Goal: Task Accomplishment & Management: Complete application form

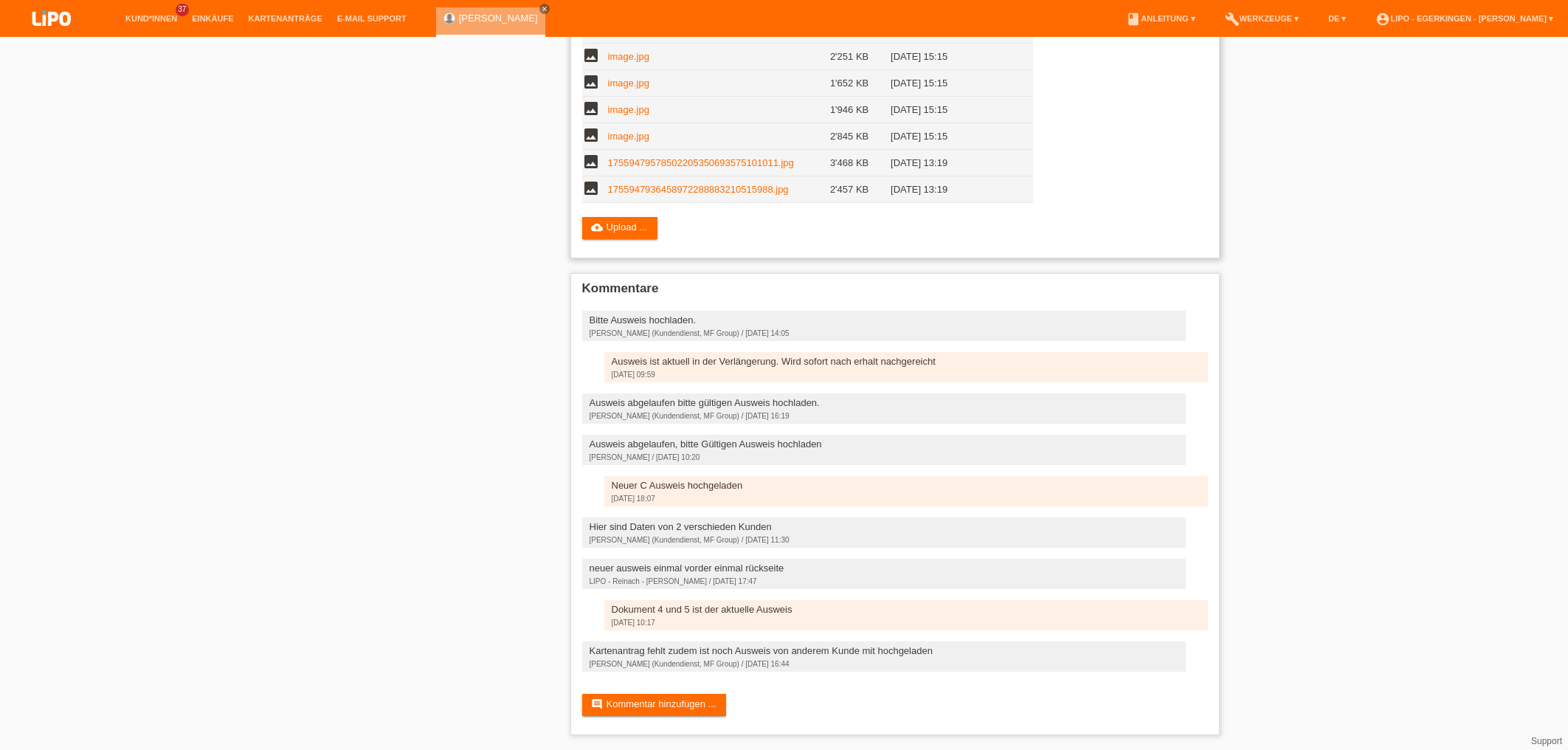
scroll to position [772, 0]
click at [645, 157] on link "17559479578502205350693575101011.jpg" at bounding box center [702, 162] width 186 height 11
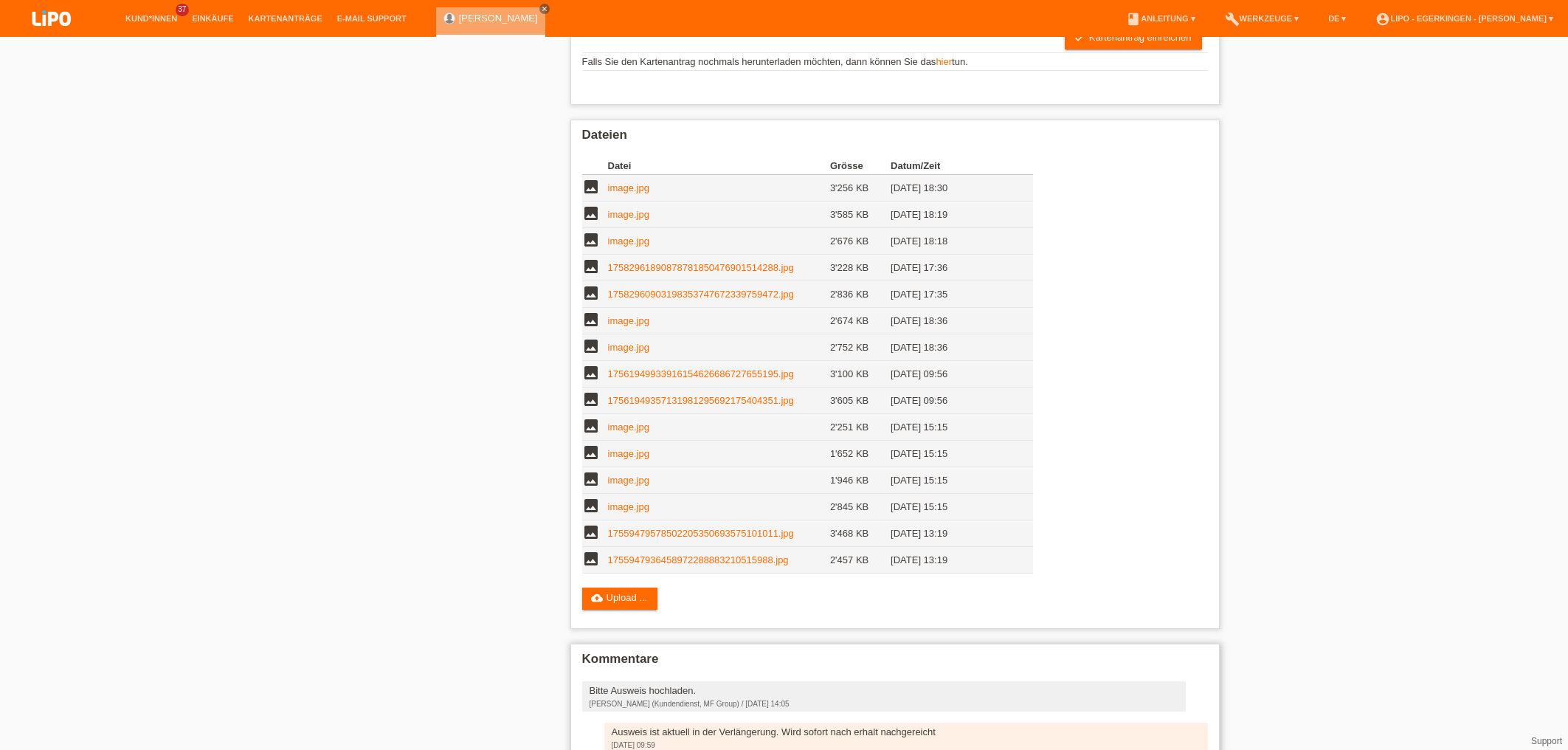
scroll to position [376, 0]
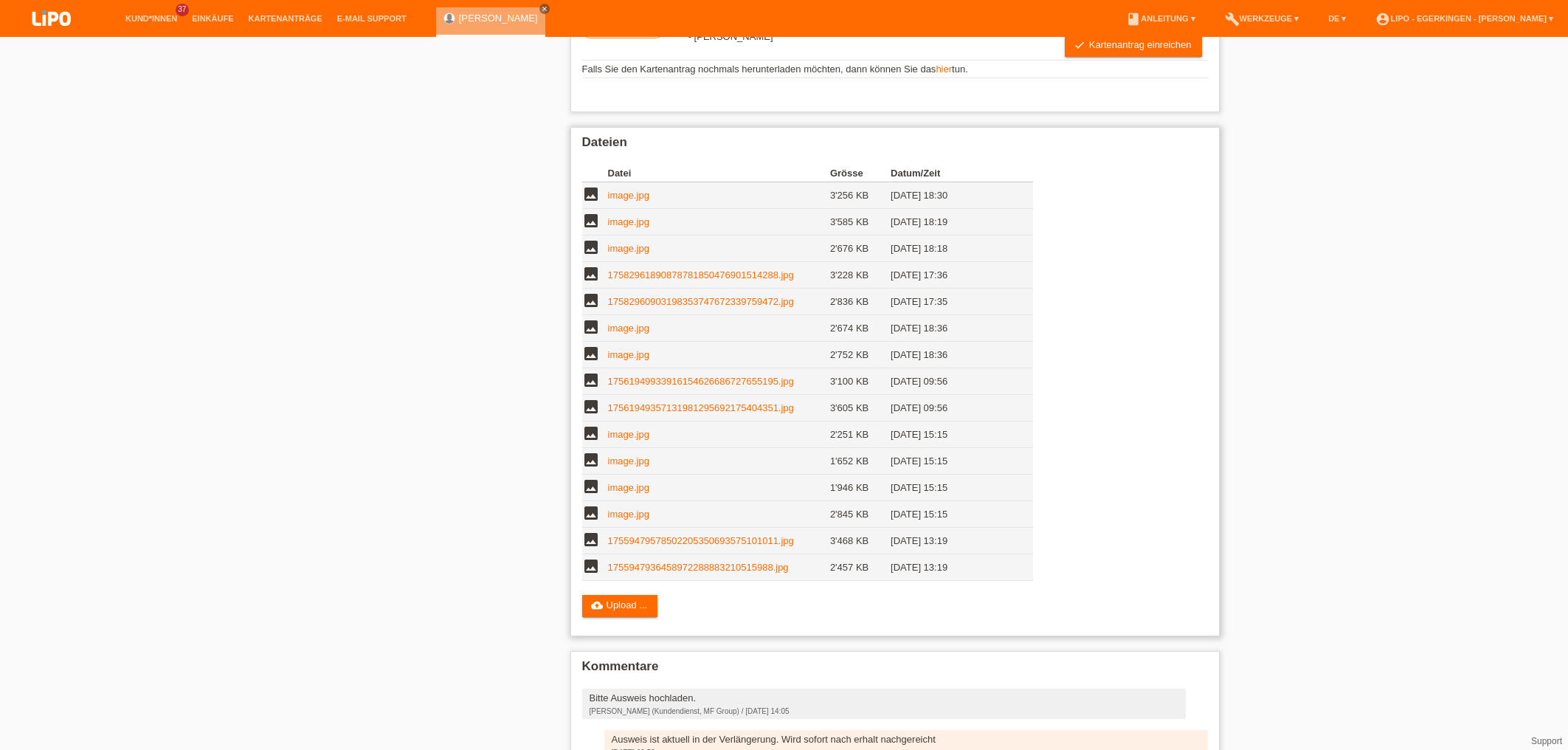
click at [653, 546] on link "17559479578502205350693575101011.jpg" at bounding box center [702, 540] width 186 height 11
click at [659, 544] on link "17559479578502205350693575101011.jpg" at bounding box center [702, 540] width 186 height 11
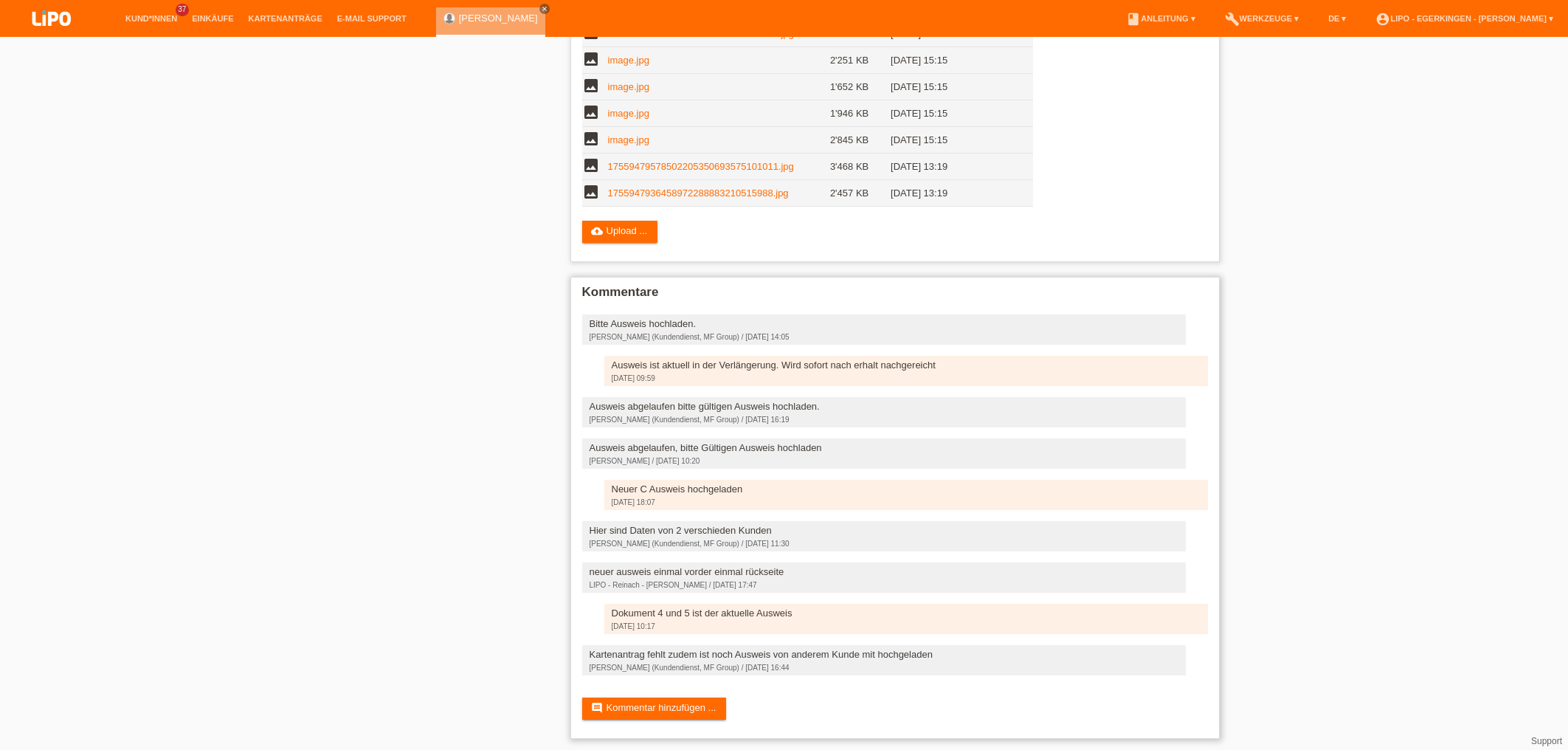
scroll to position [772, 0]
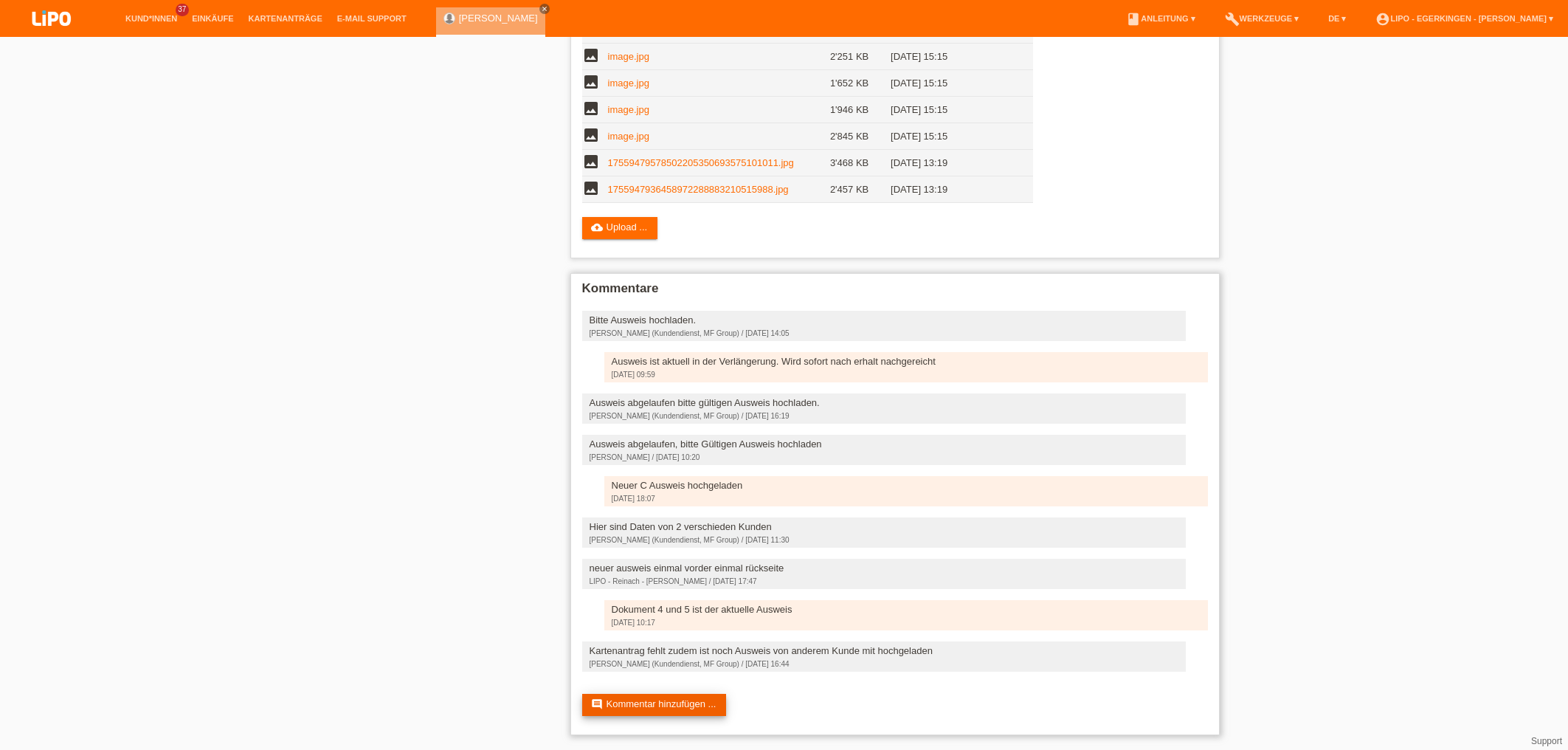
click at [682, 705] on link "comment Kommentar hinzufügen ..." at bounding box center [655, 705] width 145 height 22
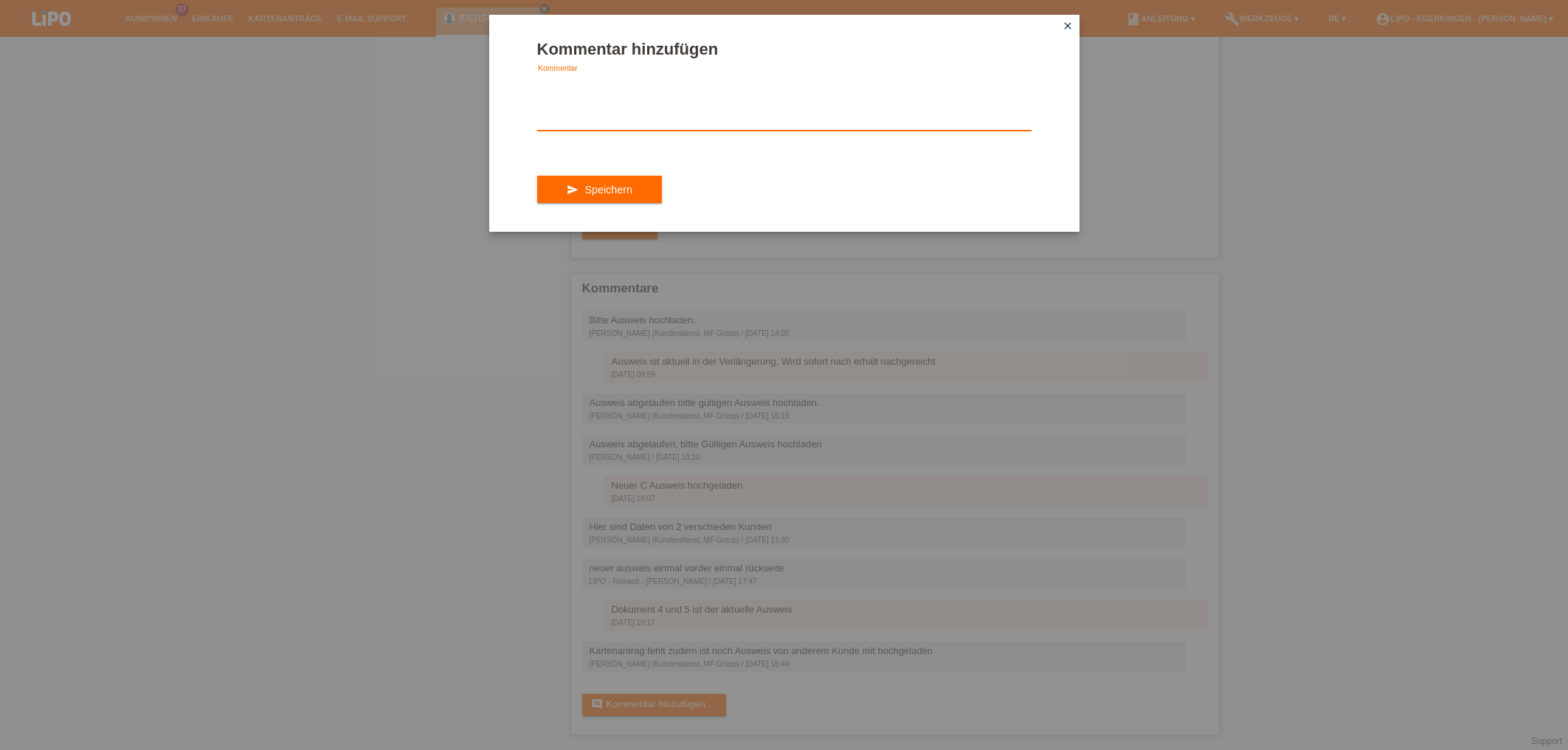
click at [584, 111] on textarea at bounding box center [784, 102] width 495 height 57
type textarea "Dokument 14 ist der Kartenantrag. Leider kann ich den Ausweis wo falsch ist nic…"
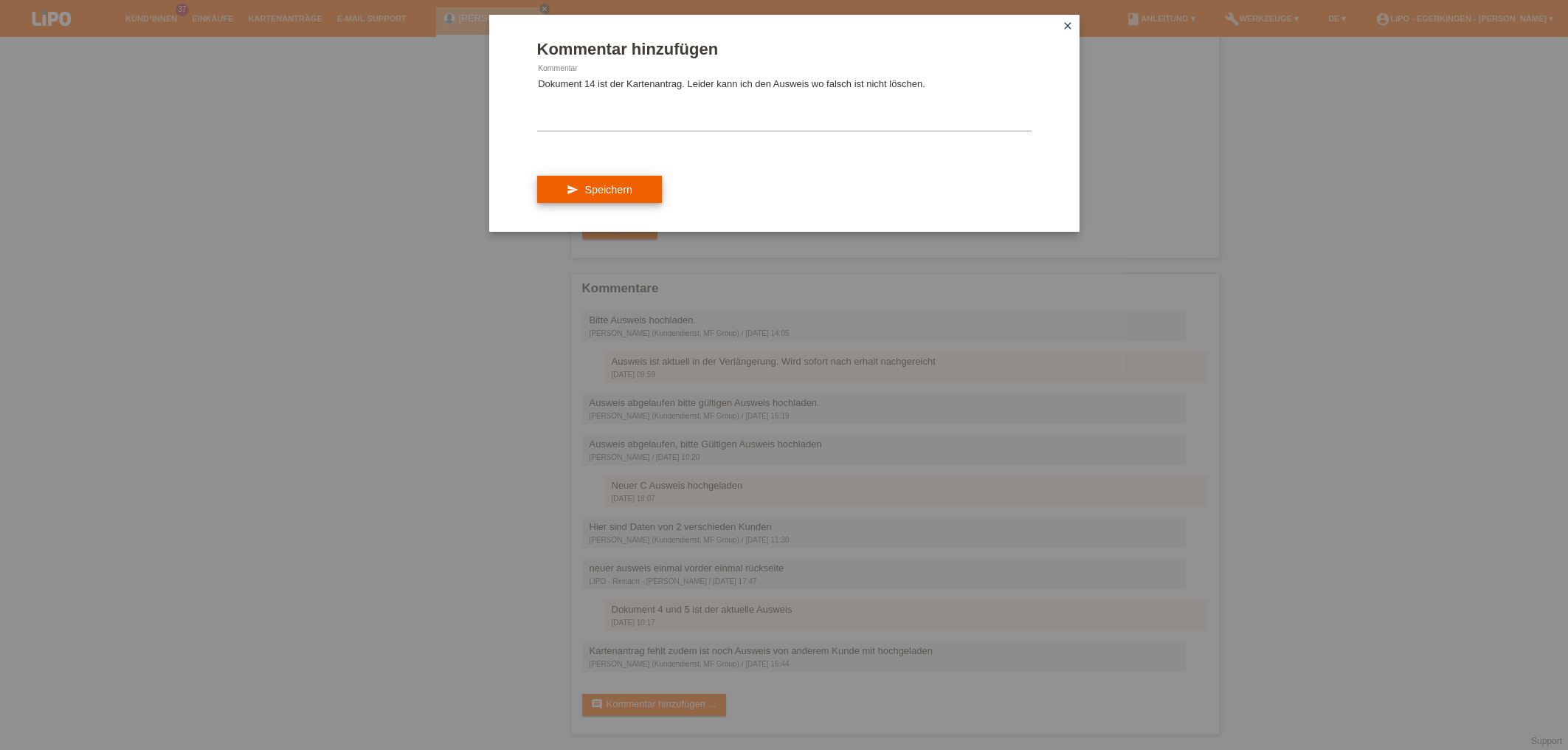
click at [585, 204] on button "send Speichern" at bounding box center [600, 190] width 125 height 28
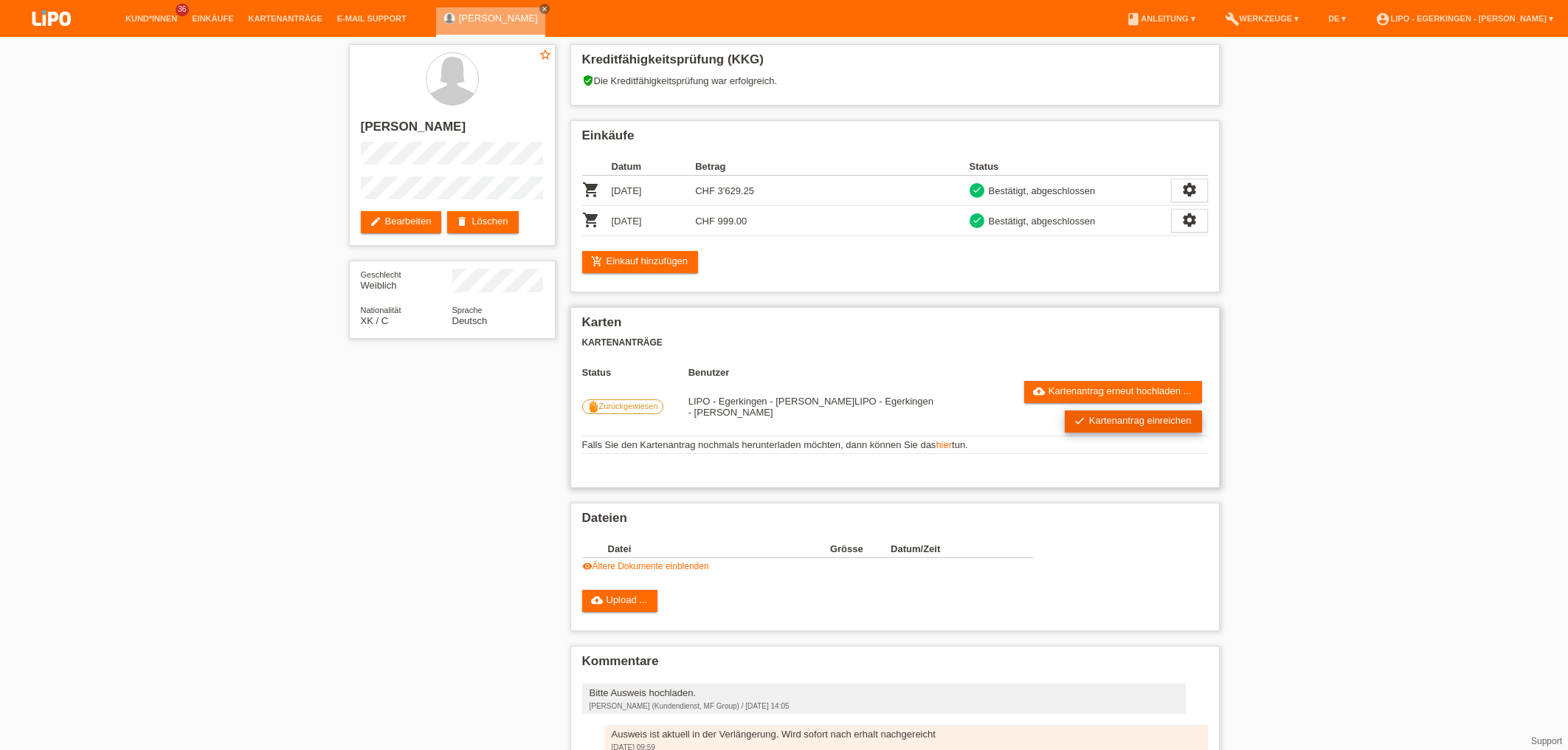
click at [1144, 430] on link "check Kartenantrag einreichen" at bounding box center [1133, 422] width 137 height 22
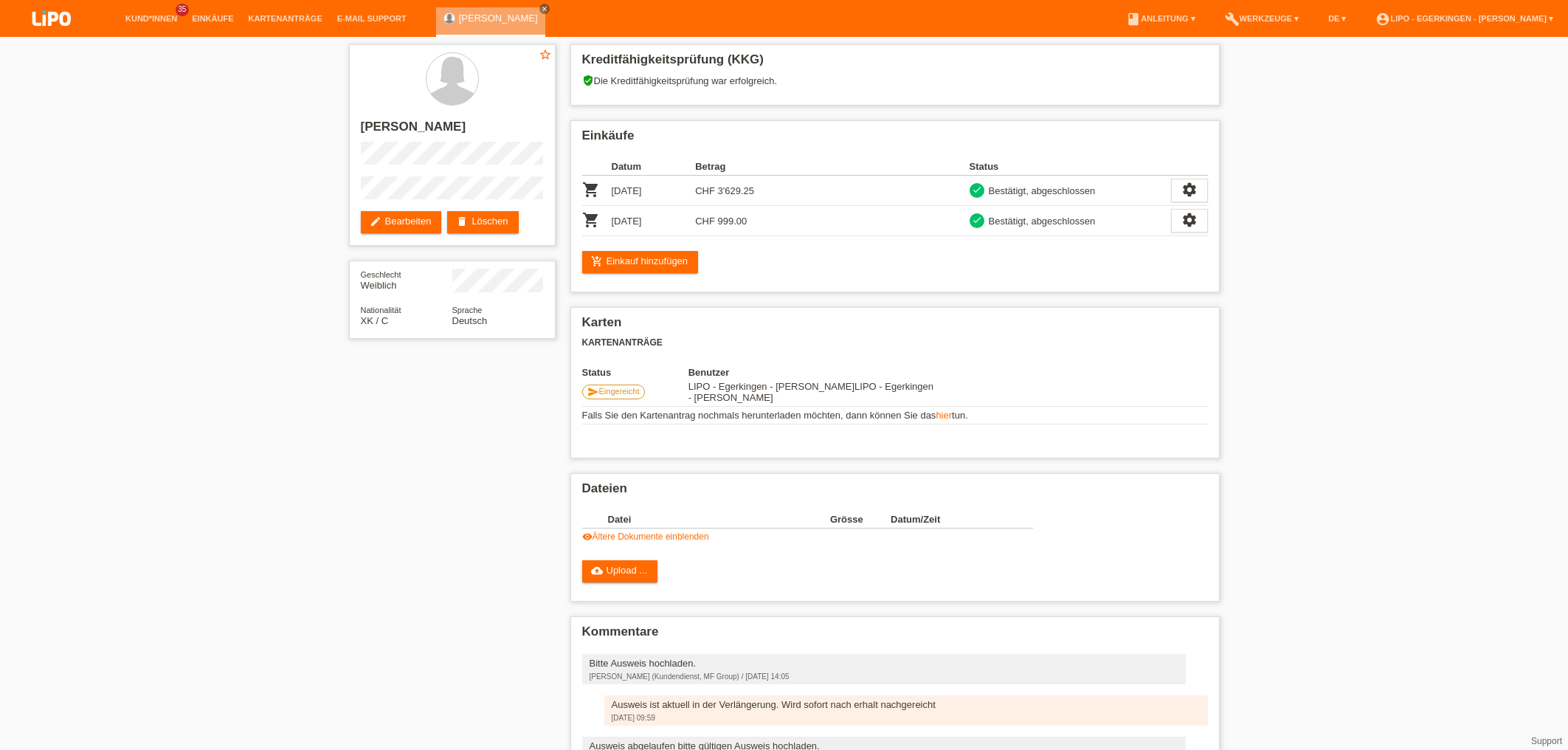
click at [127, 276] on div "star_border Albina Berisha edit Bearbeiten delete Löschen Geschlecht Weiblich N…" at bounding box center [784, 586] width 1568 height 1098
click at [641, 539] on link "visibility Ältere Dokumente einblenden" at bounding box center [646, 537] width 127 height 10
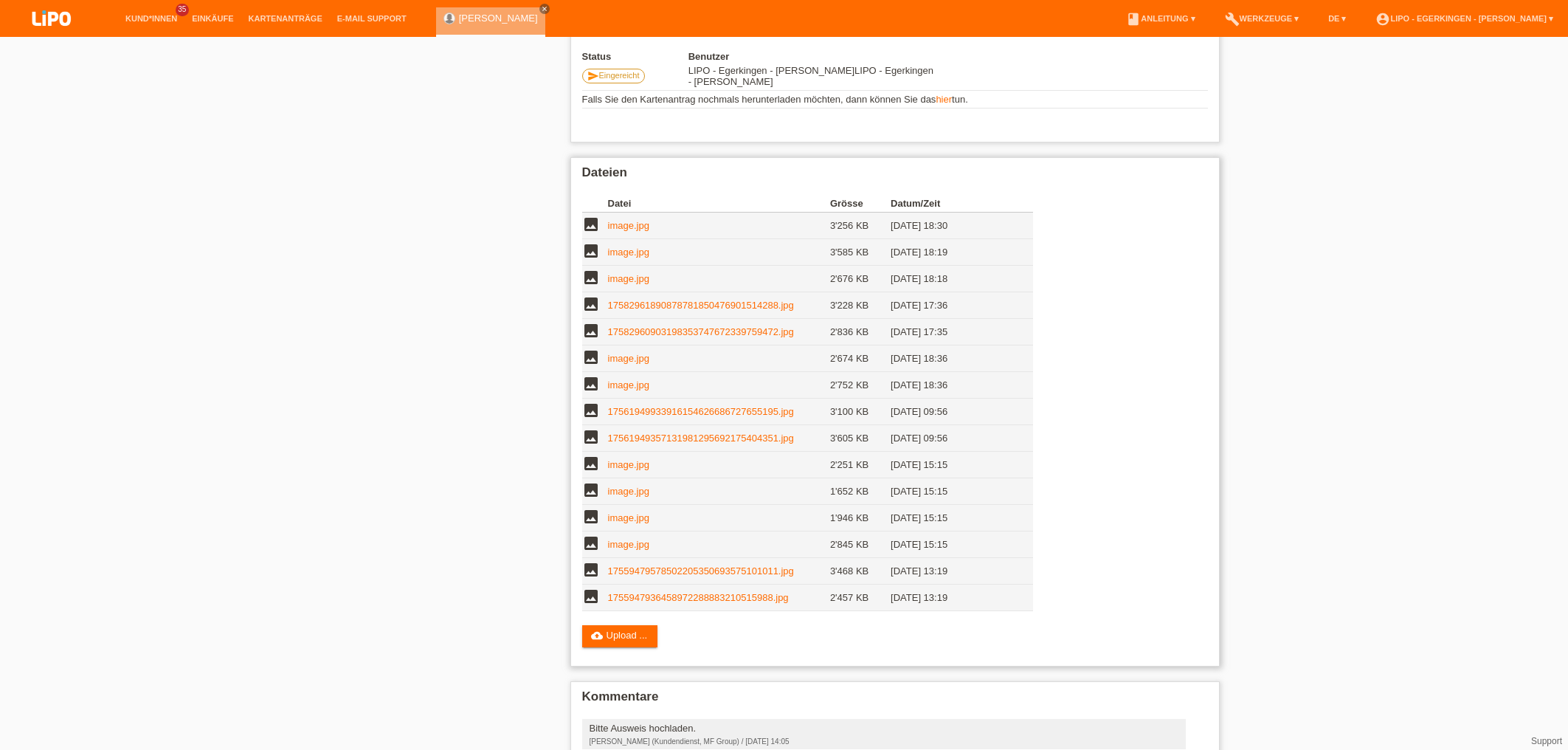
scroll to position [318, 0]
click at [996, 418] on td "[DATE] 09:56" at bounding box center [950, 410] width 121 height 27
click at [1001, 414] on td "[DATE] 09:56" at bounding box center [950, 410] width 121 height 27
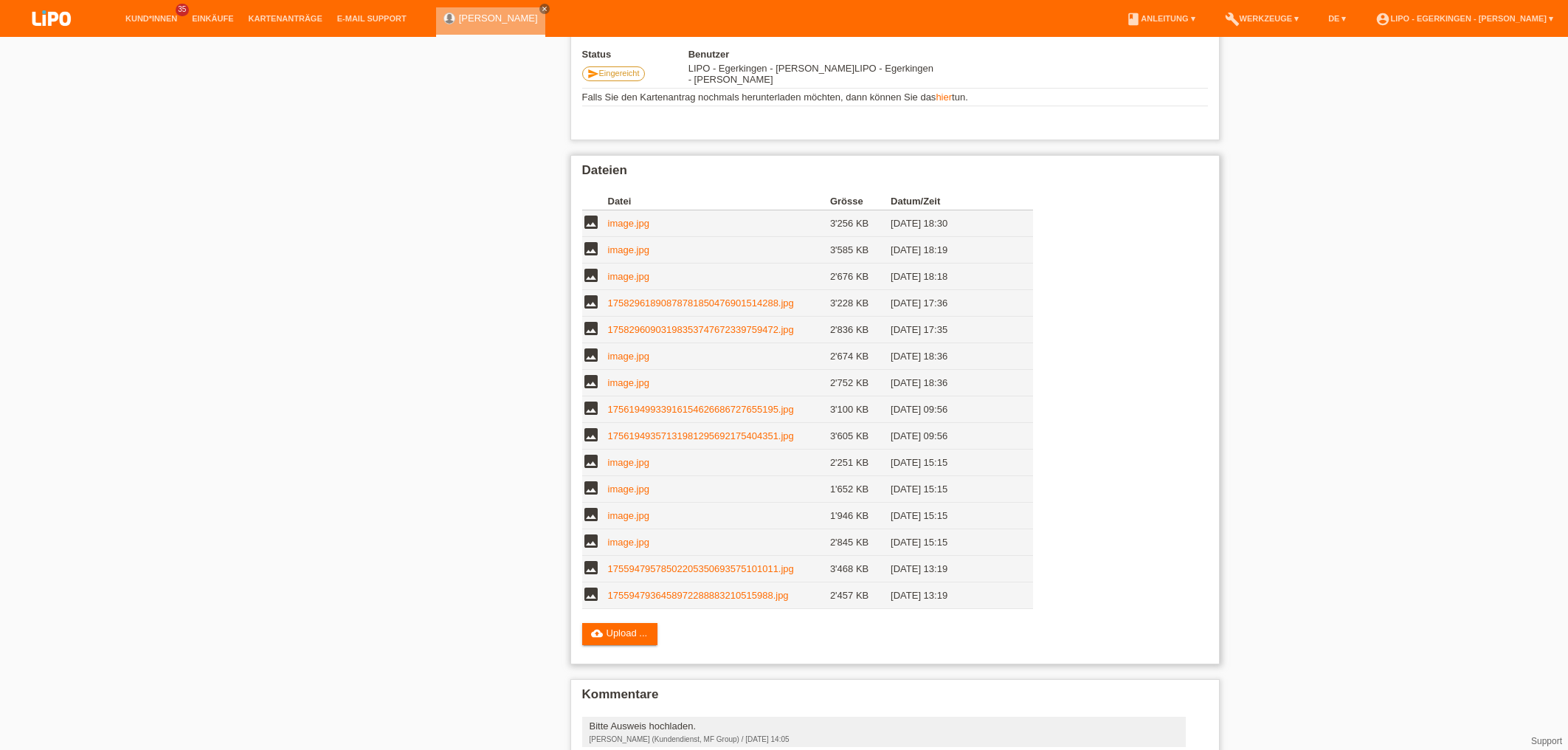
click at [587, 414] on icon "image" at bounding box center [592, 409] width 18 height 18
click at [588, 413] on icon "image" at bounding box center [592, 409] width 18 height 18
click at [277, 351] on div "star_border Albina Berisha edit Bearbeiten delete Löschen Geschlecht Weiblich N…" at bounding box center [784, 458] width 1568 height 1479
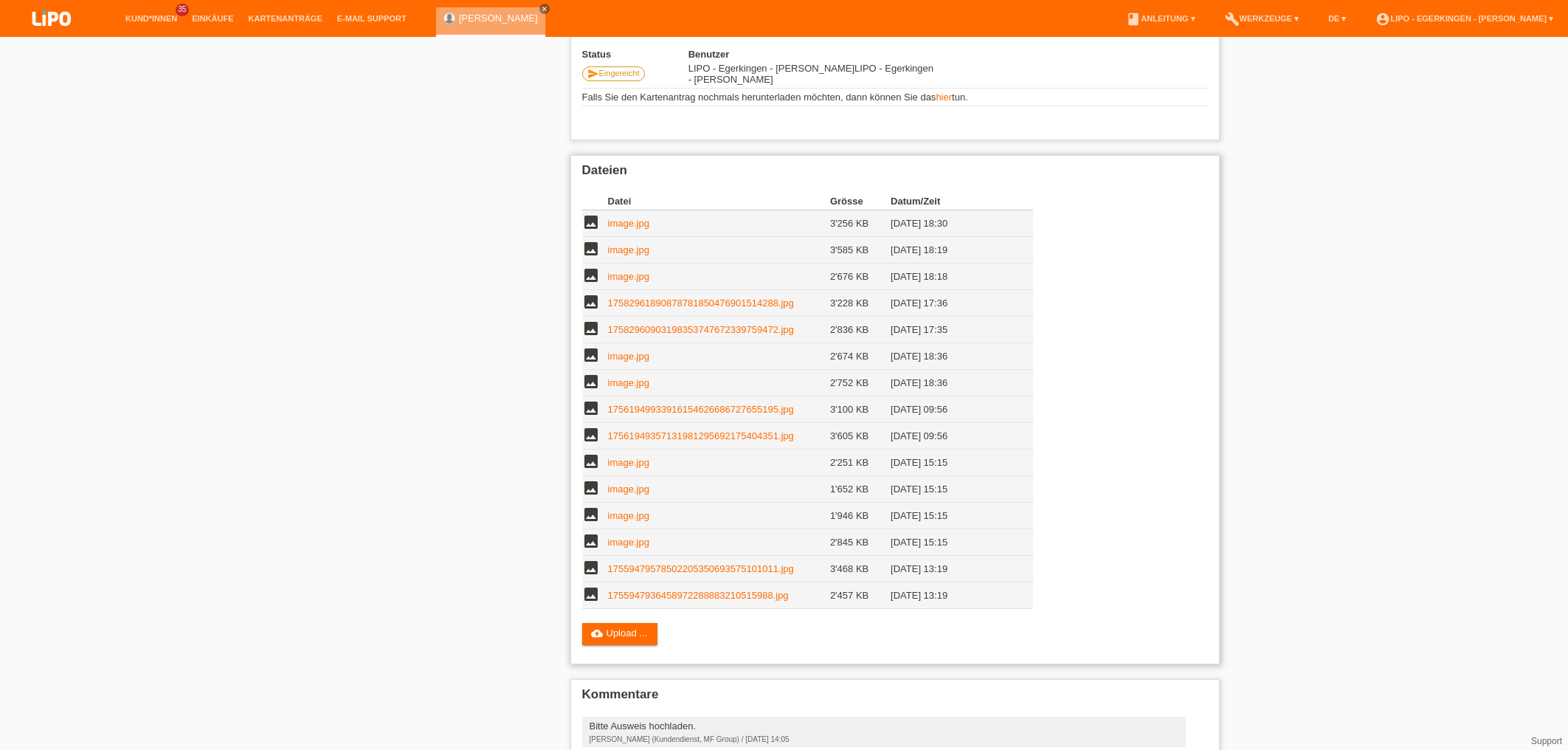
click at [1010, 414] on td "[DATE] 09:56" at bounding box center [950, 410] width 121 height 27
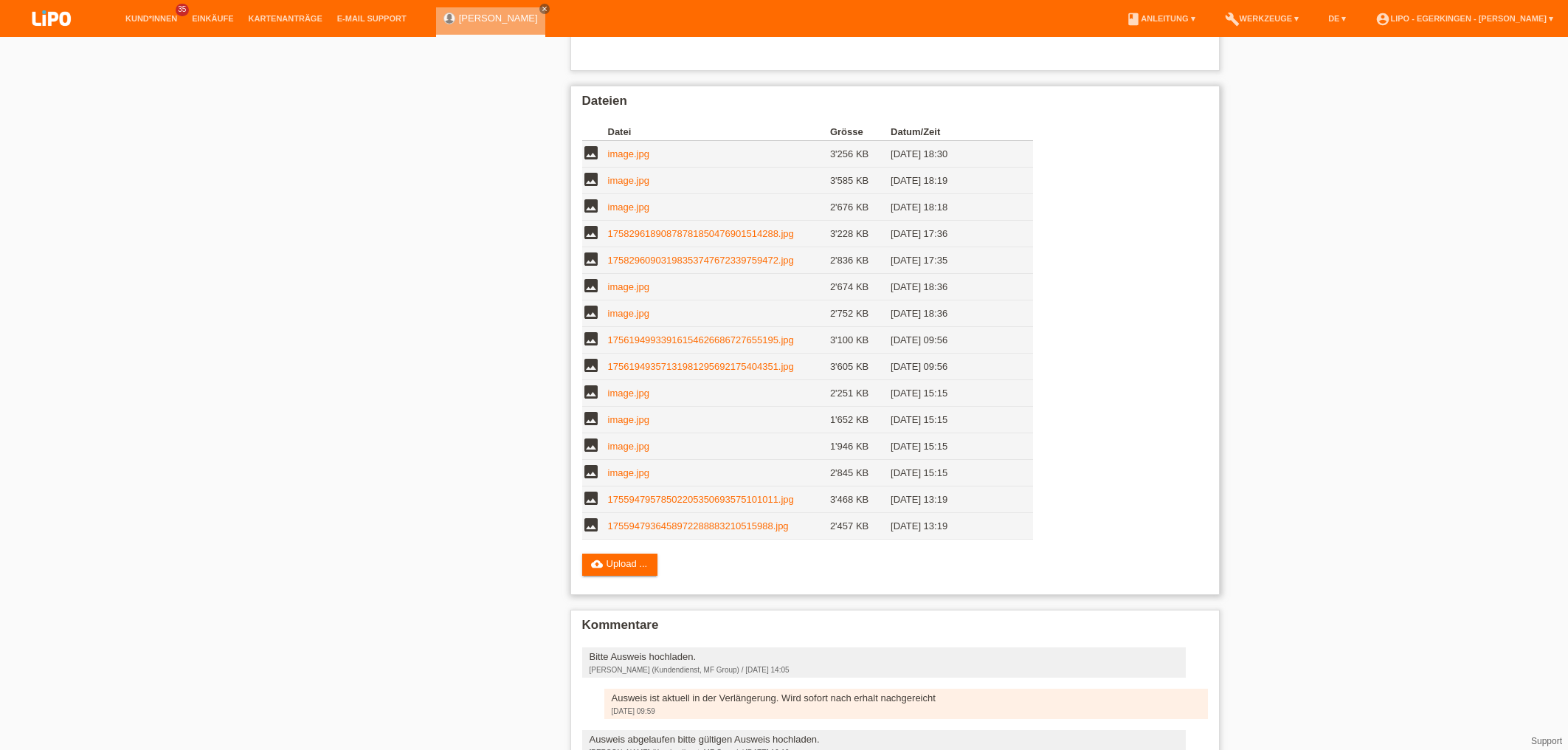
scroll to position [389, 0]
click at [1016, 343] on td at bounding box center [1022, 339] width 21 height 27
click at [1014, 344] on td at bounding box center [1022, 339] width 21 height 27
click at [793, 344] on link "17561949933916154626686727655195.jpg" at bounding box center [702, 338] width 186 height 11
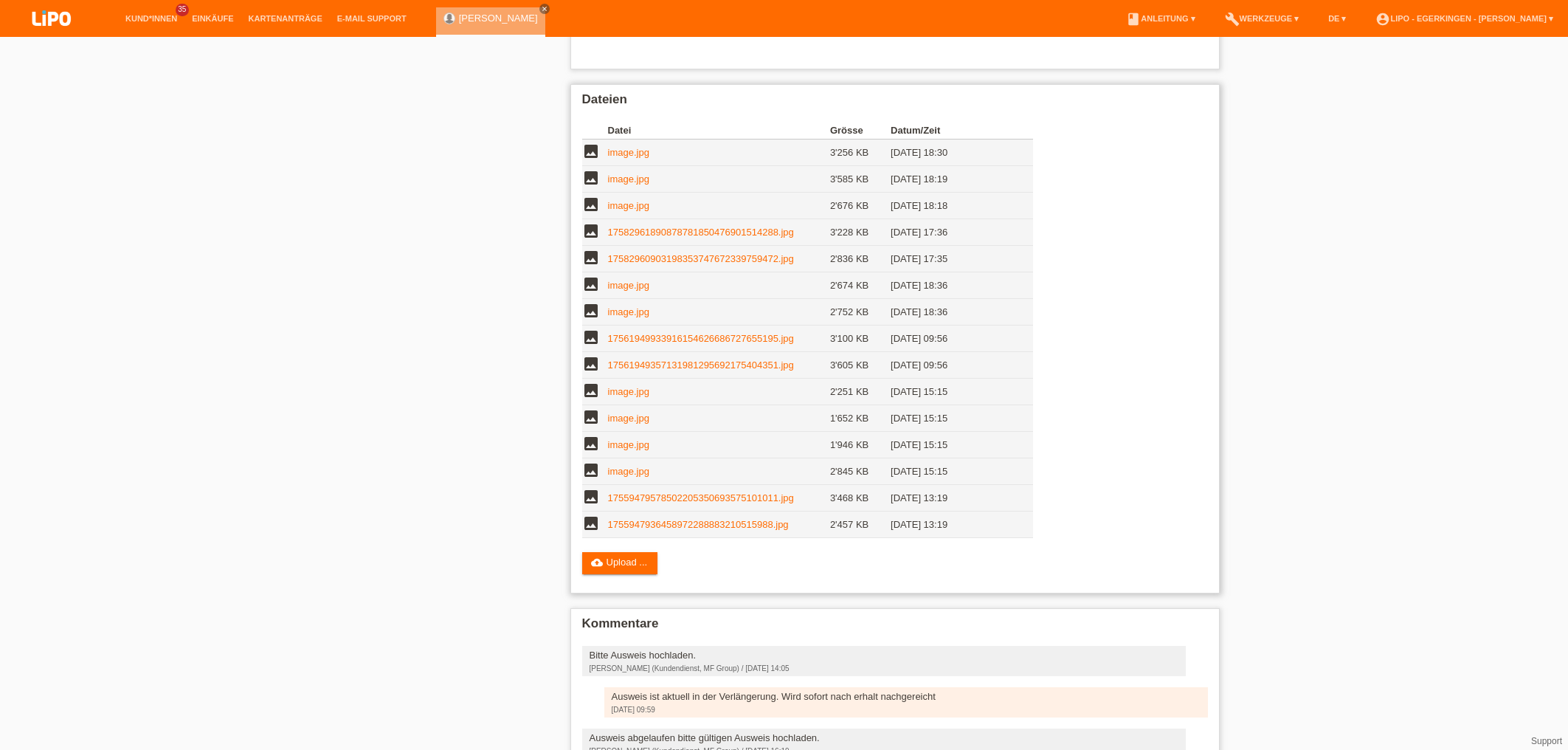
click at [1034, 349] on div "Datei Grösse Datum/Zeit image image.jpg 3'256 KB 19.09.2025 18:30 image" at bounding box center [817, 327] width 470 height 427
click at [1009, 341] on td "[DATE] 09:56" at bounding box center [950, 339] width 121 height 27
click at [1004, 337] on td "[DATE] 09:56" at bounding box center [950, 339] width 121 height 27
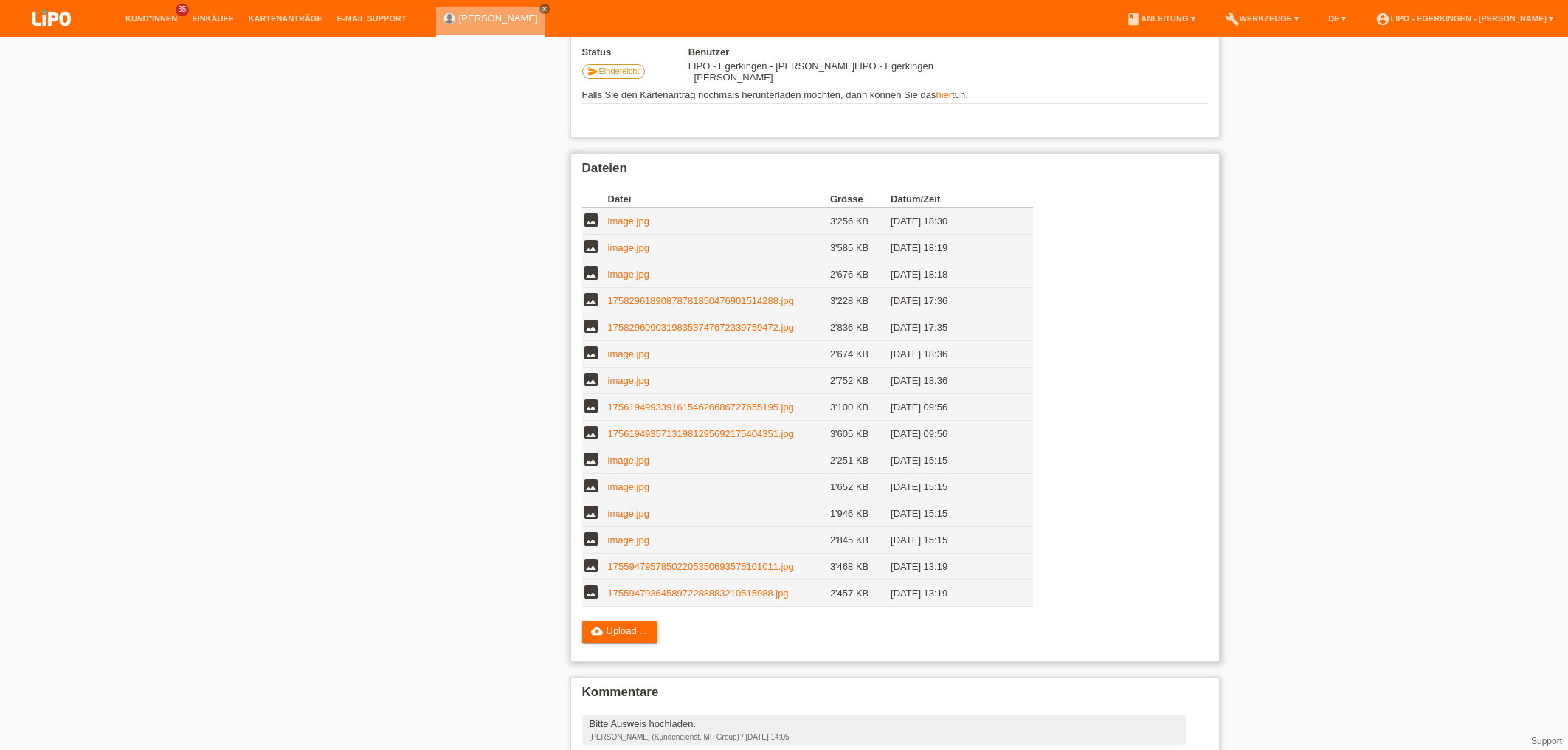
scroll to position [309, 0]
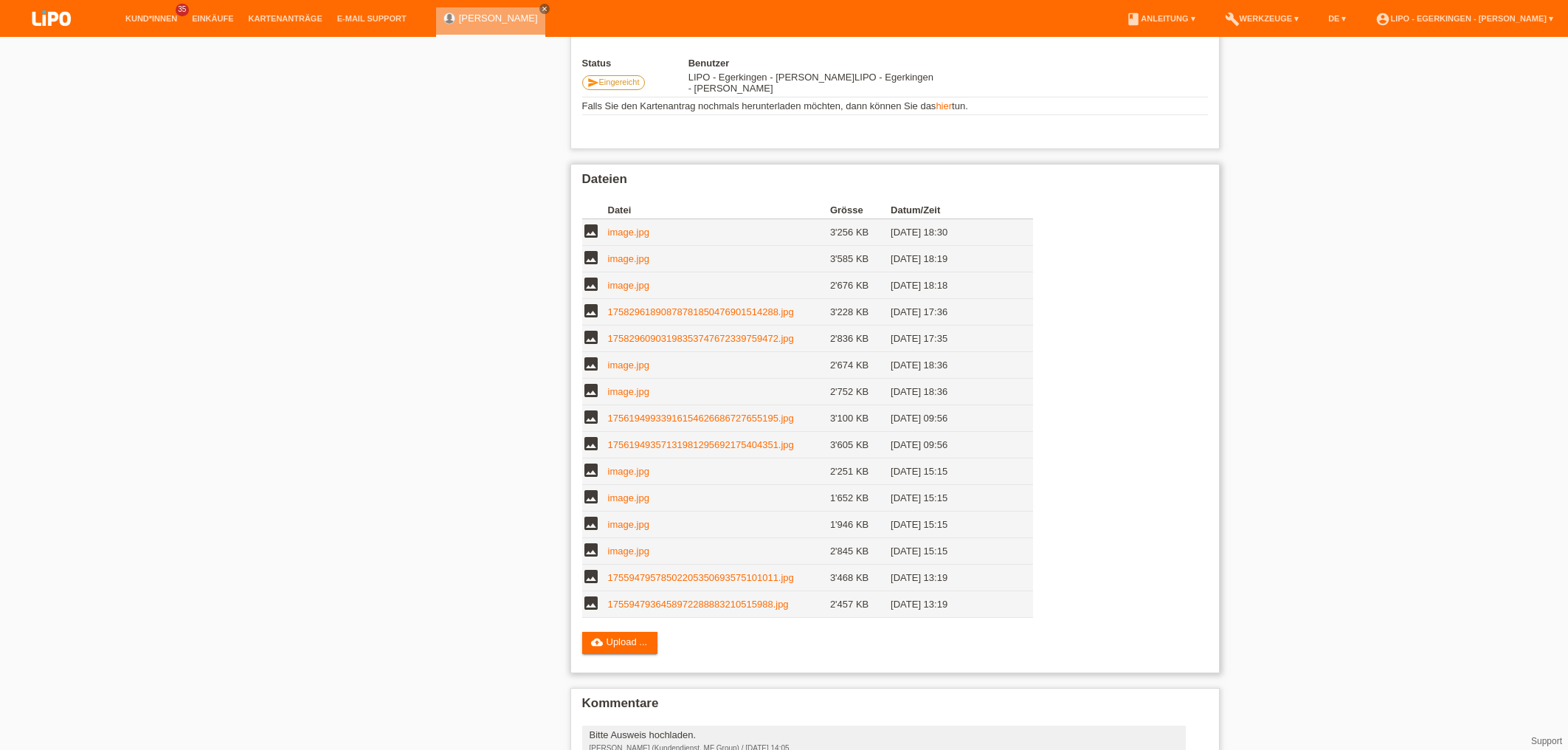
click at [696, 419] on link "17561949933916154626686727655195.jpg" at bounding box center [702, 418] width 186 height 11
click at [640, 475] on link "image.jpg" at bounding box center [629, 471] width 41 height 11
click at [651, 423] on link "17561949933916154626686727655195.jpg" at bounding box center [702, 418] width 186 height 11
click at [637, 370] on link "image.jpg" at bounding box center [629, 365] width 41 height 11
click at [637, 397] on link "image.jpg" at bounding box center [629, 391] width 41 height 11
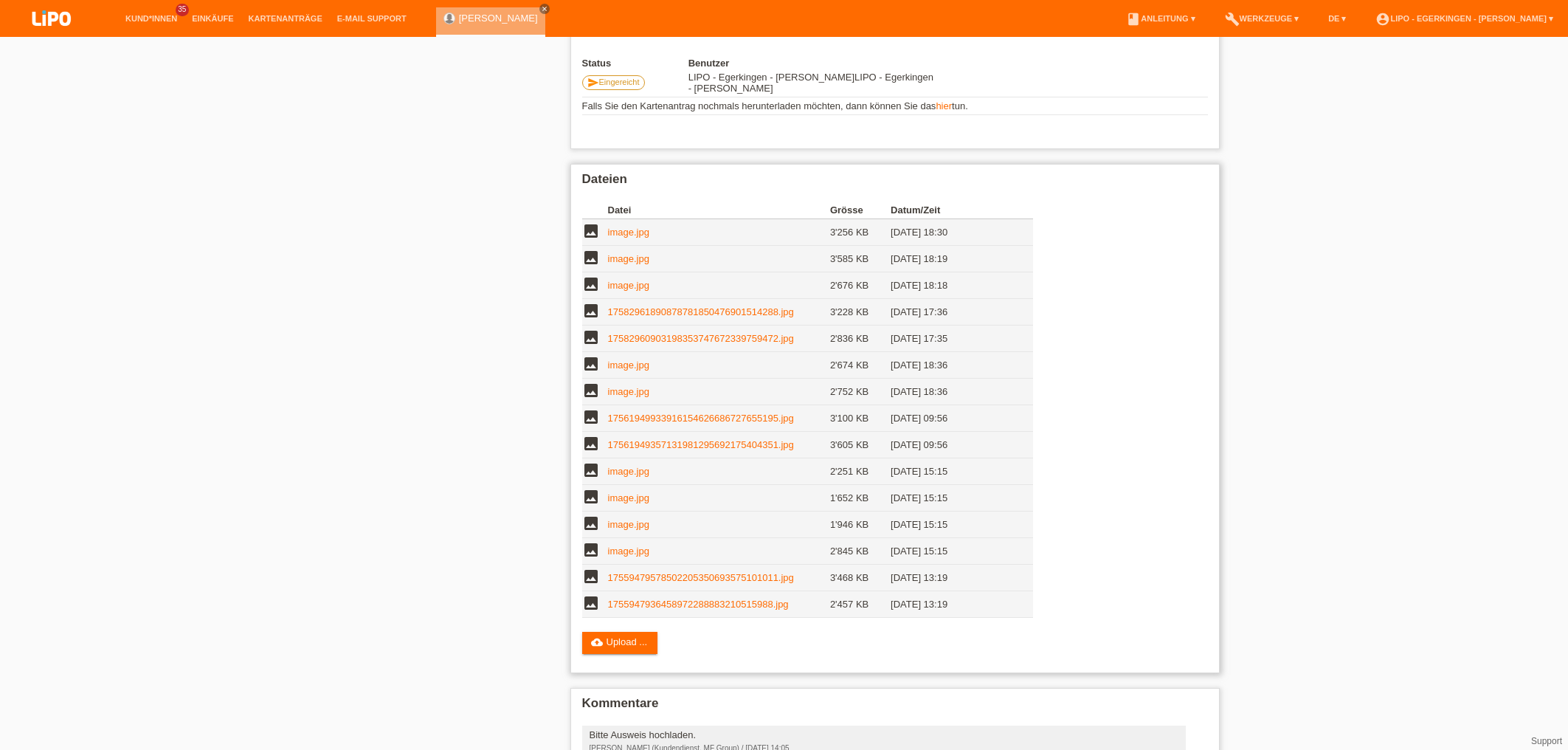
click at [712, 344] on link "17582960903198353747672339759472.jpg" at bounding box center [702, 338] width 186 height 11
click at [642, 397] on link "image.jpg" at bounding box center [629, 391] width 41 height 11
click at [641, 312] on link "17582961890878781850476901514288.jpg" at bounding box center [702, 311] width 186 height 11
click at [617, 371] on link "image.jpg" at bounding box center [629, 365] width 41 height 11
click at [634, 396] on link "image.jpg" at bounding box center [629, 391] width 41 height 11
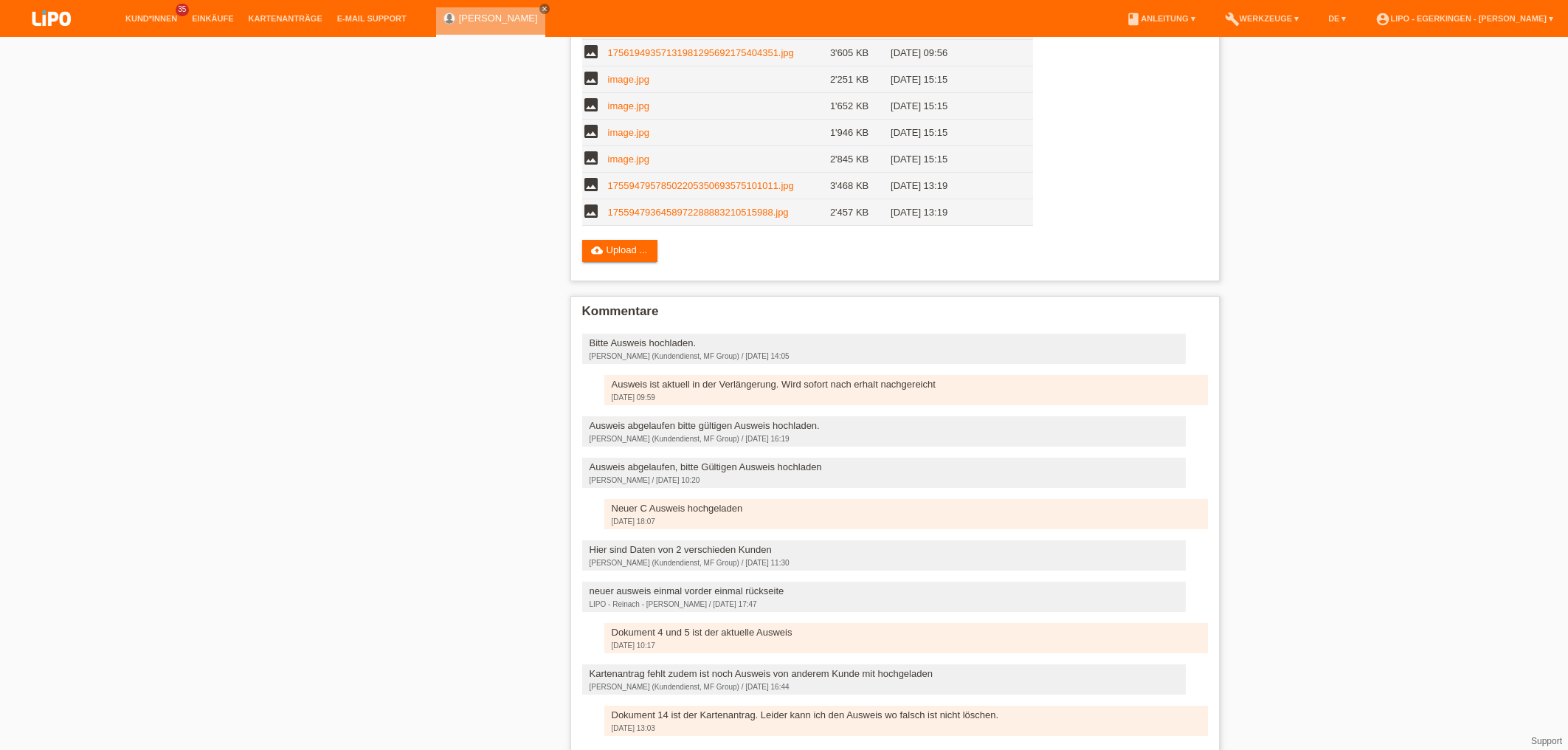
scroll to position [785, 0]
